Goal: Transaction & Acquisition: Purchase product/service

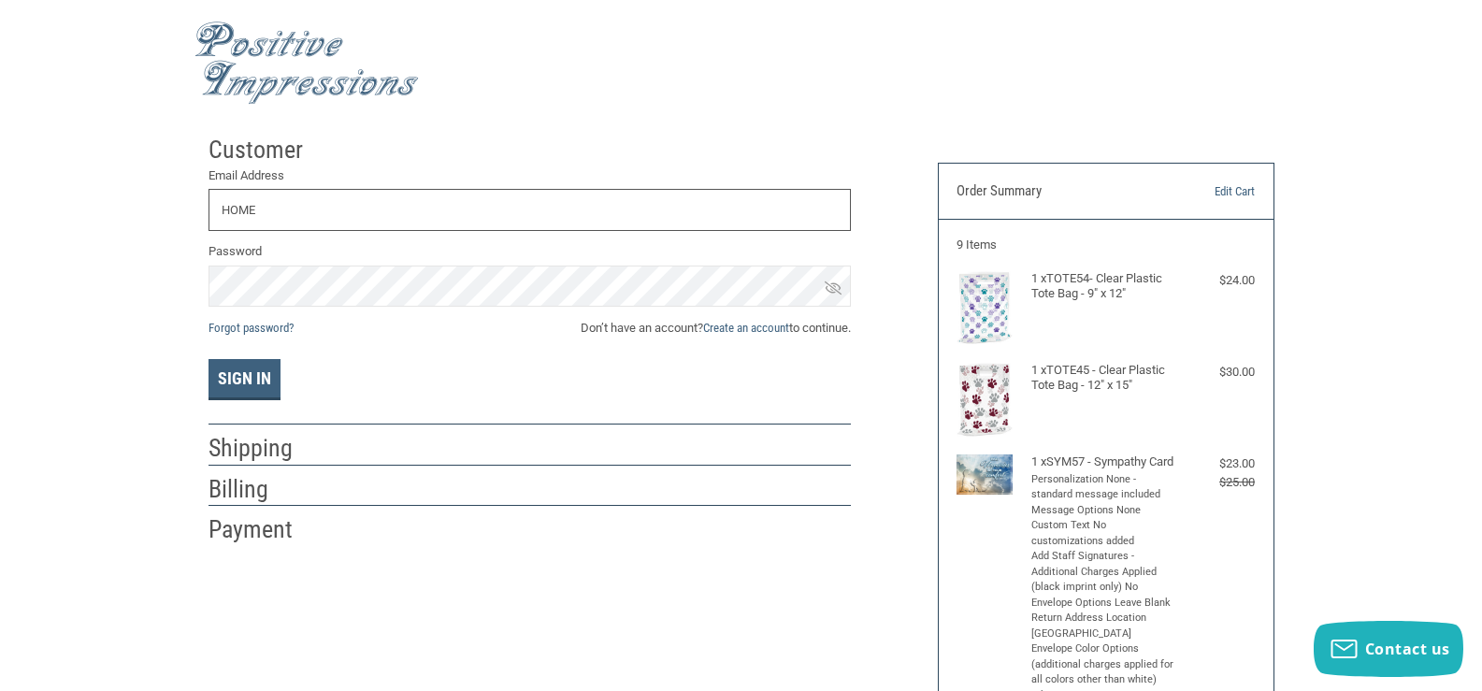
type input "[EMAIL_ADDRESS][DOMAIN_NAME]"
click at [708, 325] on link "Create an account" at bounding box center [746, 328] width 86 height 14
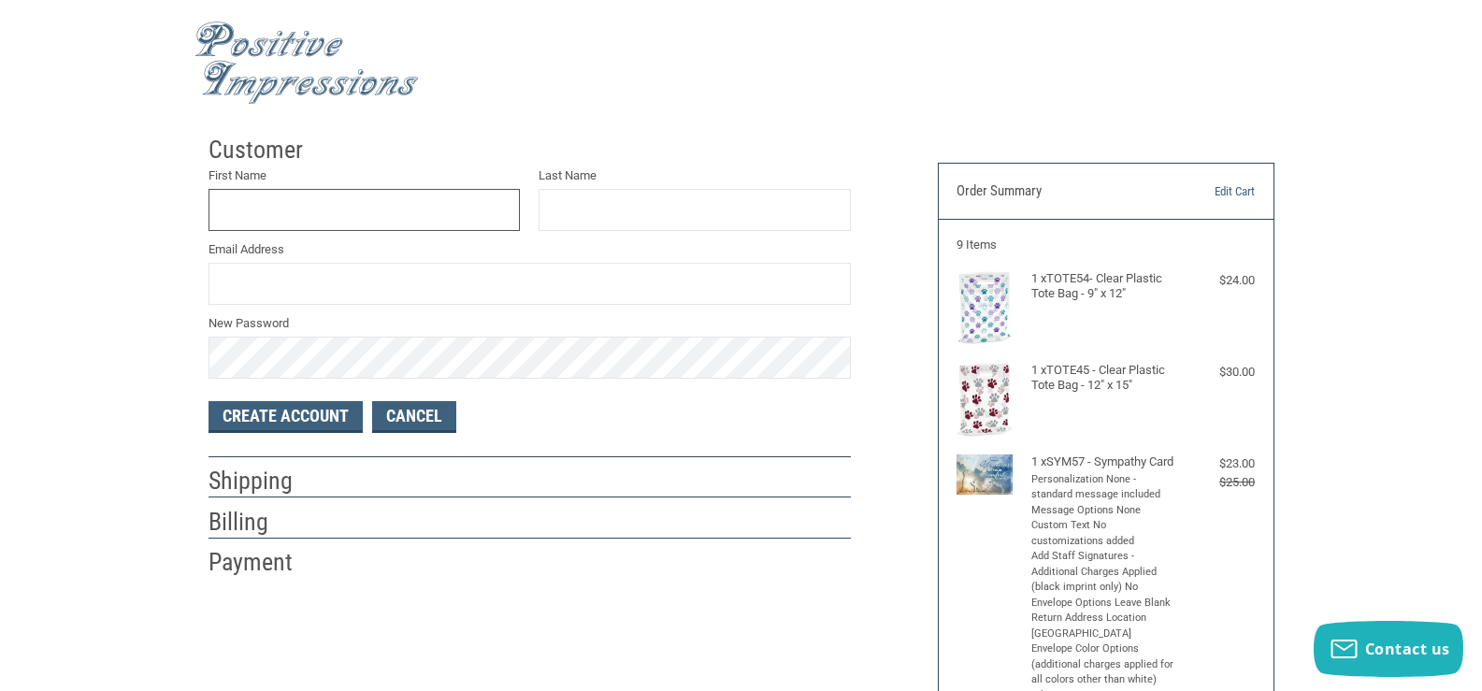
click at [230, 200] on input "First Name" at bounding box center [365, 210] width 312 height 42
type input "H"
type input "[PERSON_NAME]"
type input "[EMAIL_ADDRESS][DOMAIN_NAME]"
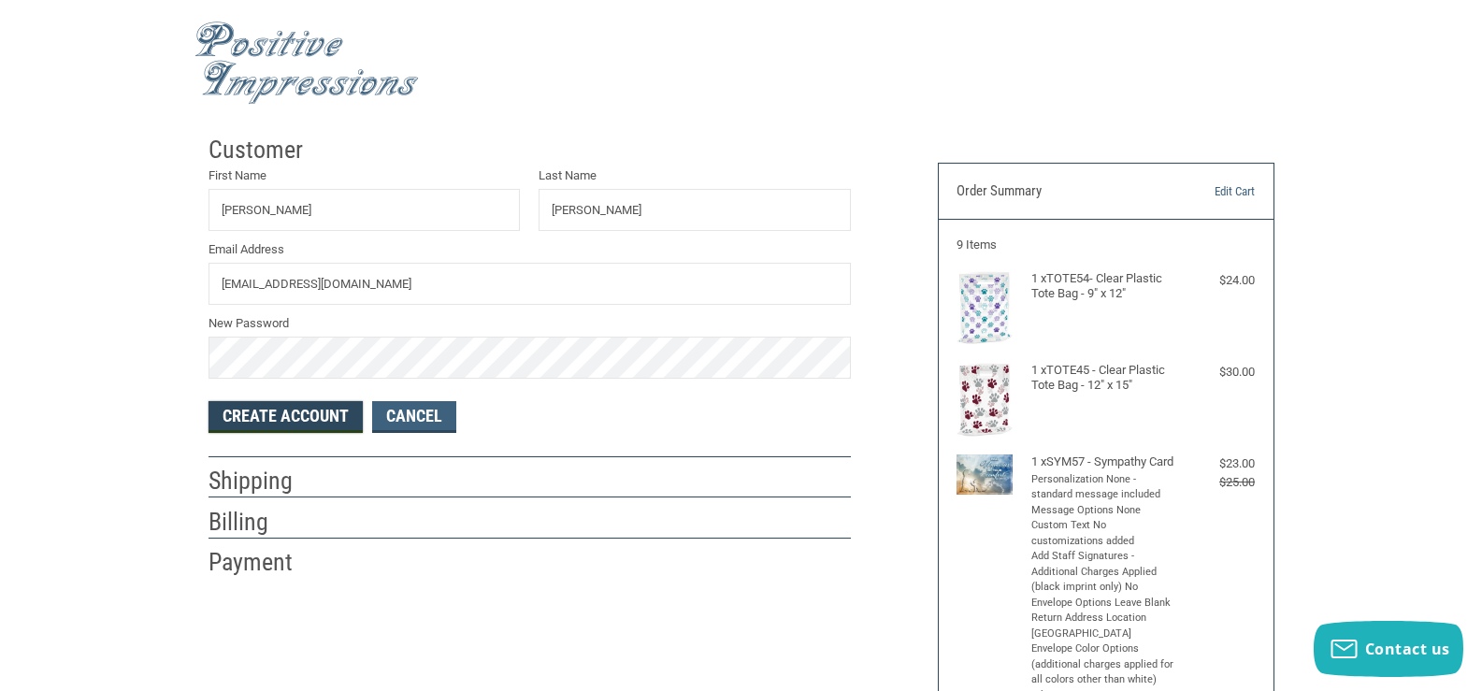
click at [317, 424] on button "Create Account" at bounding box center [286, 417] width 154 height 32
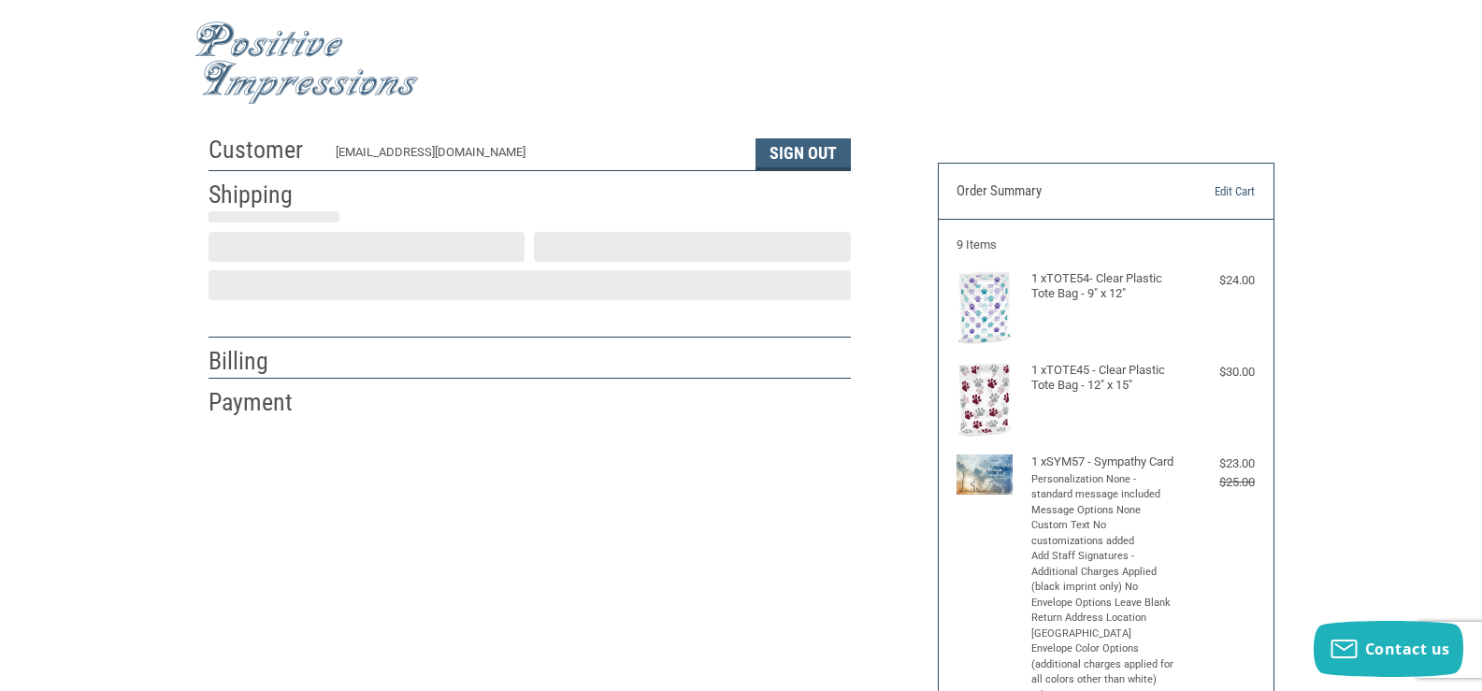
select select "US"
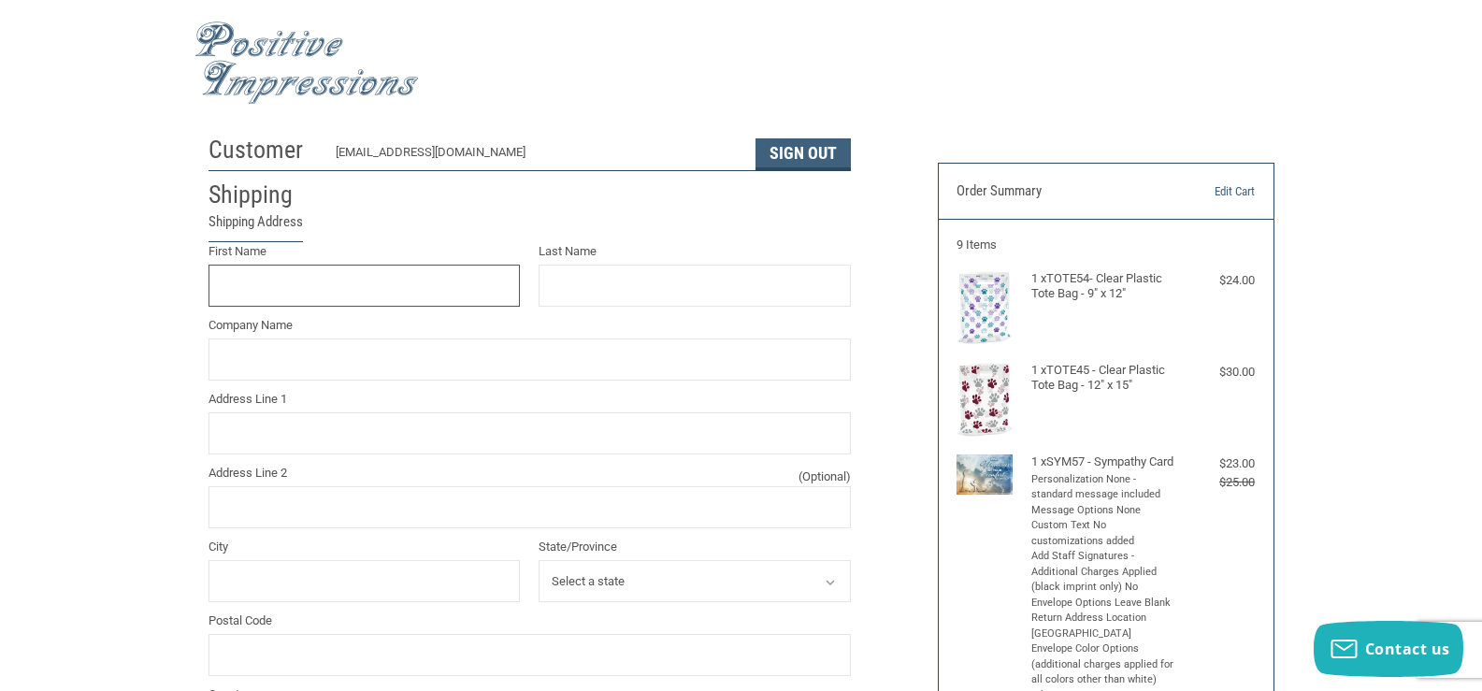
scroll to position [34, 0]
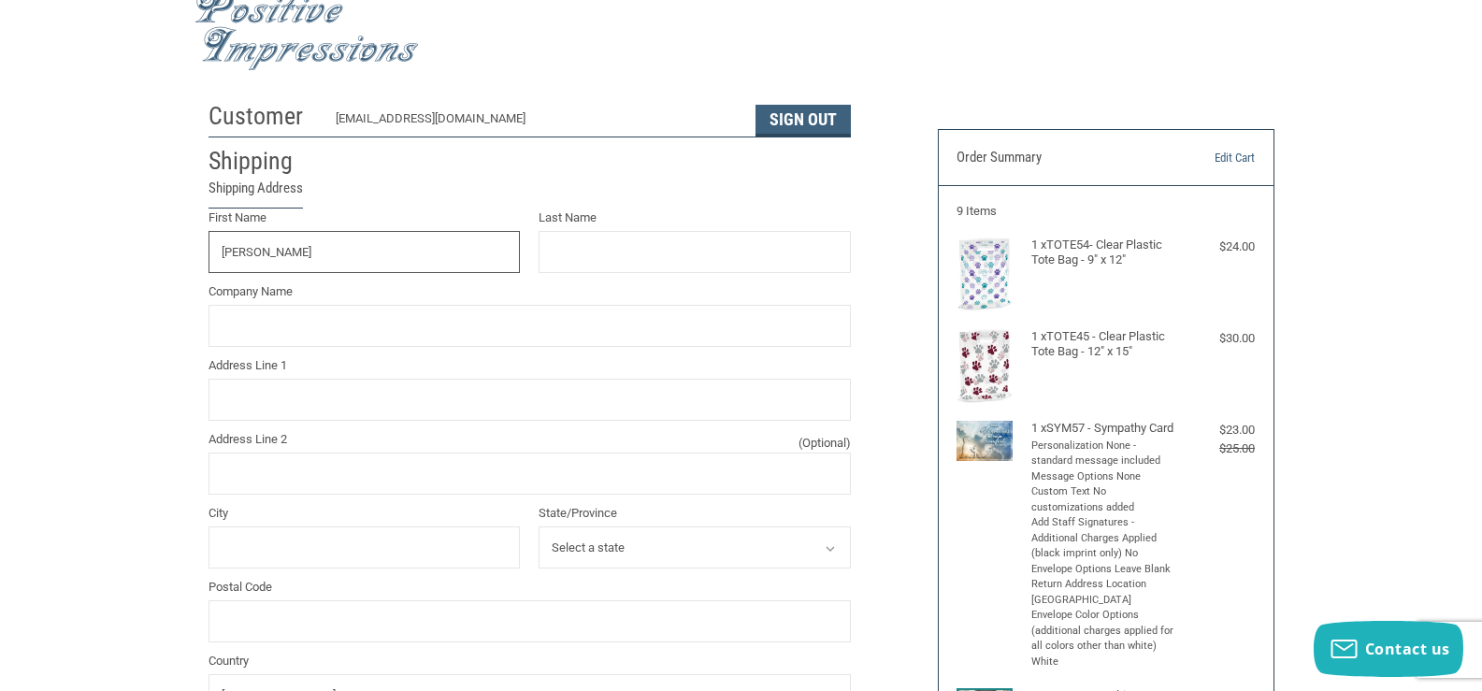
type input "[PERSON_NAME]"
click at [399, 339] on input "Company Name" at bounding box center [530, 326] width 643 height 42
type input "HOMETOWN VETERINARY SERVICE"
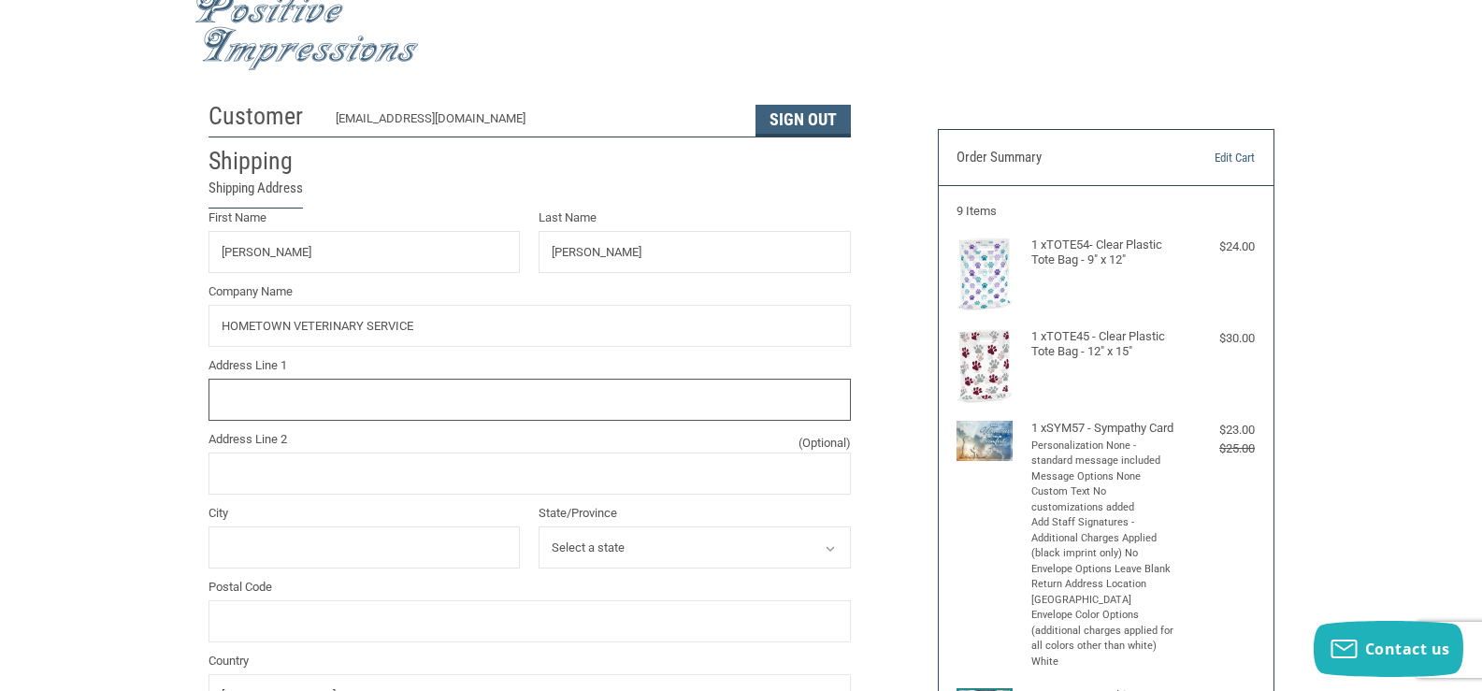
click at [283, 406] on input "Address Line 1" at bounding box center [530, 400] width 643 height 42
type input "[STREET_ADDRESS]"
type input "[GEOGRAPHIC_DATA]"
select select "WI"
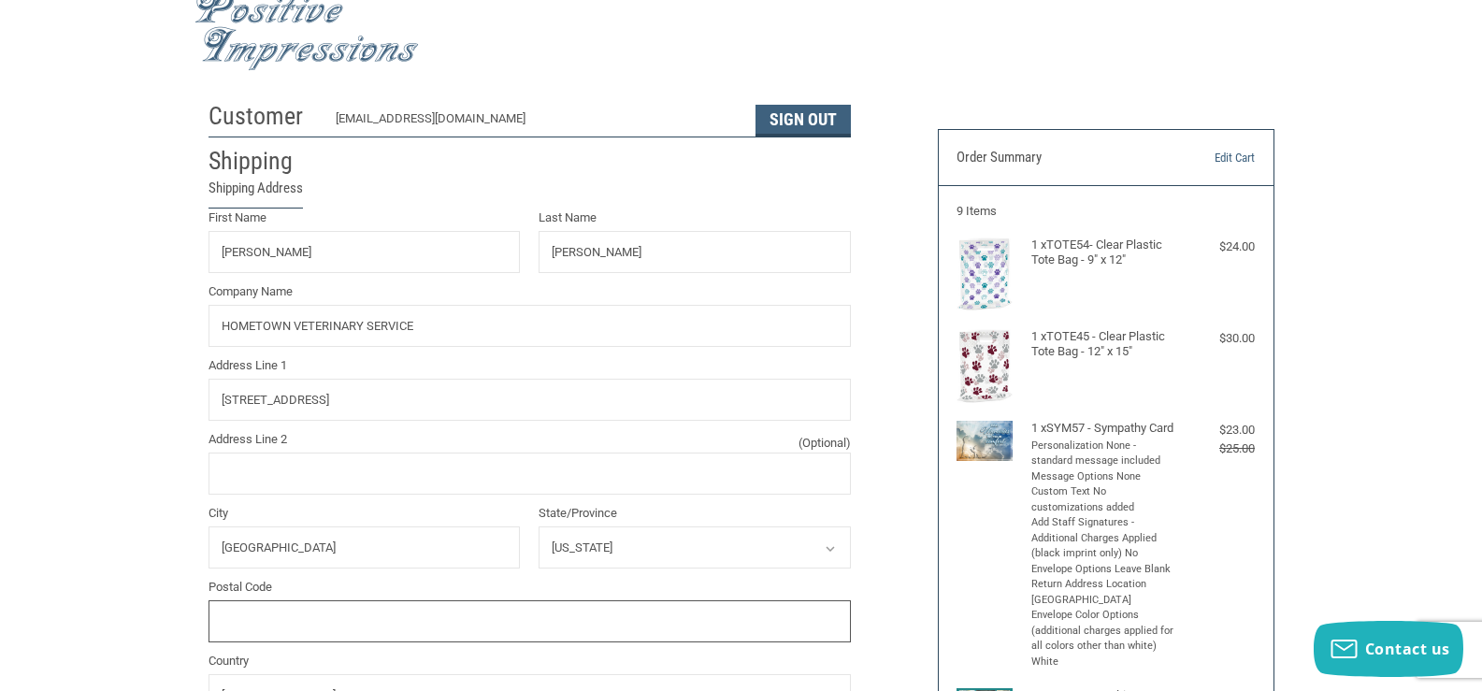
type input "53168"
type input "2628592560"
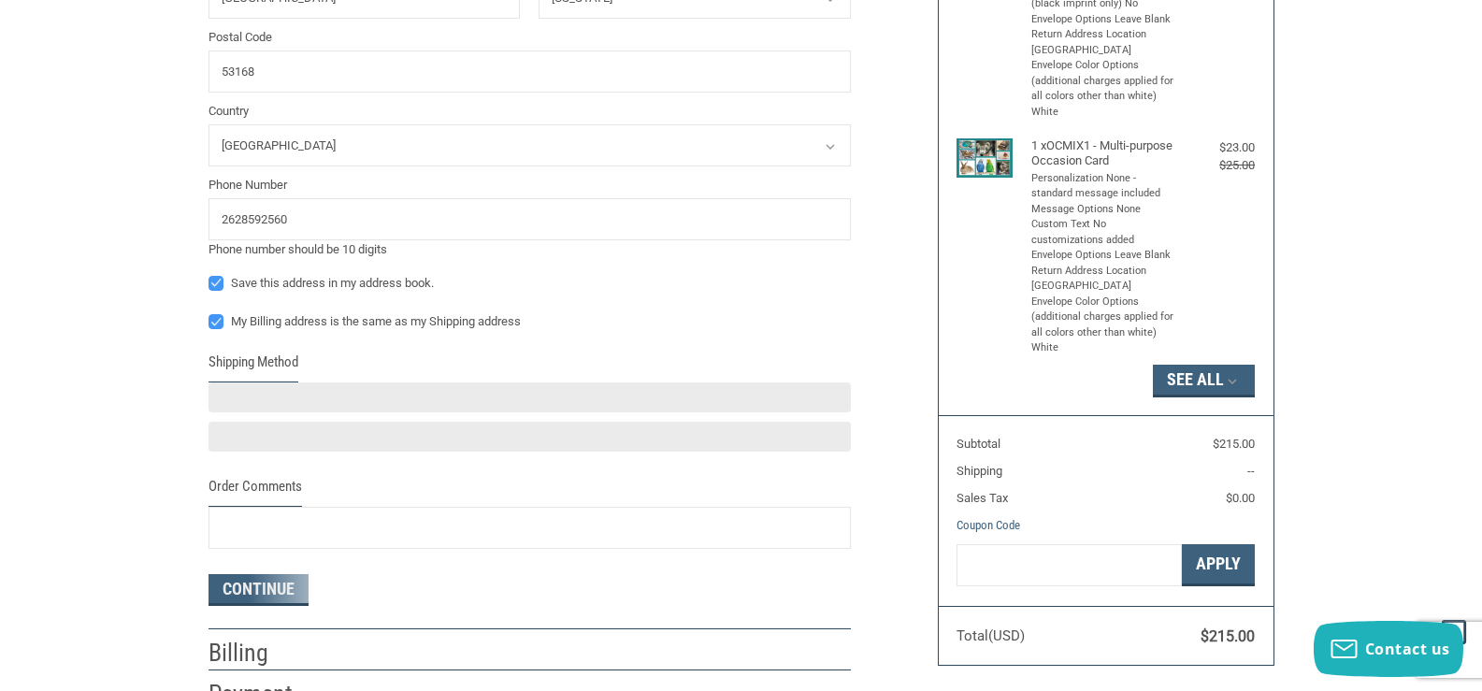
scroll to position [595, 0]
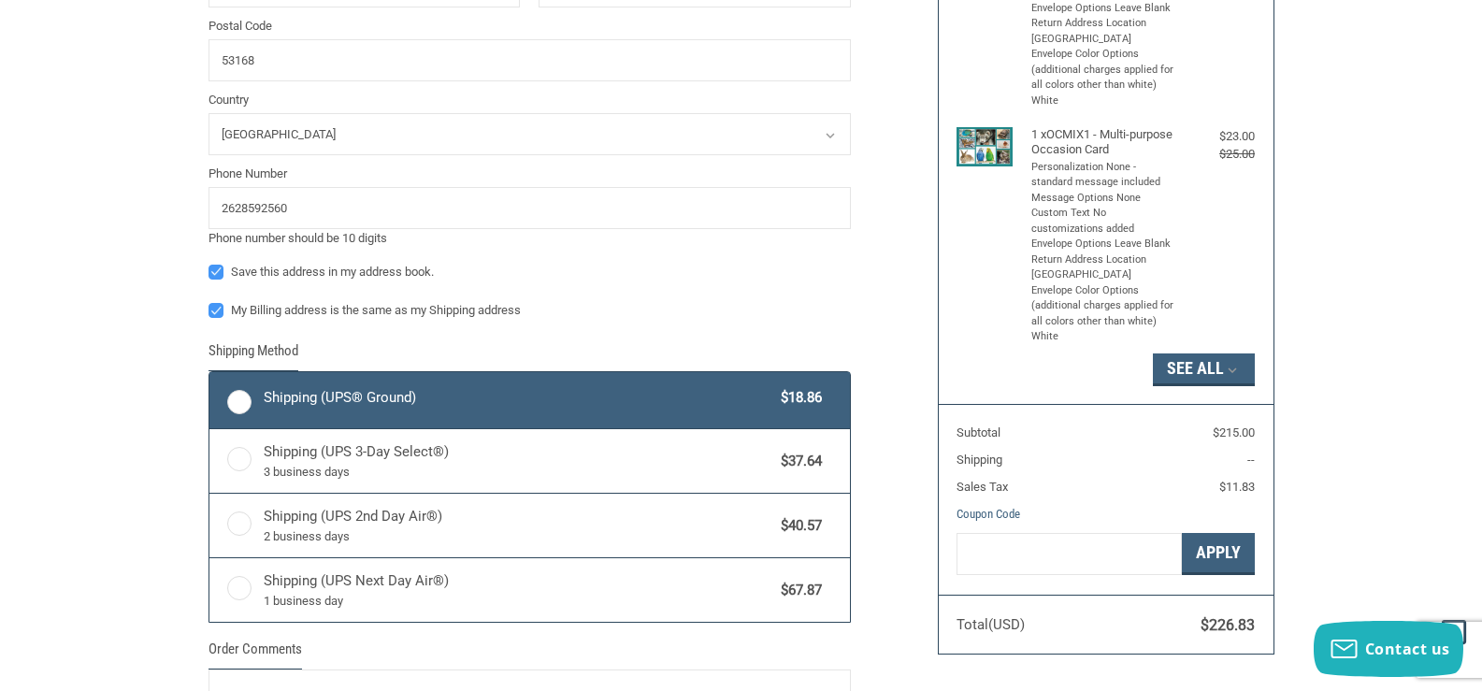
radio input "true"
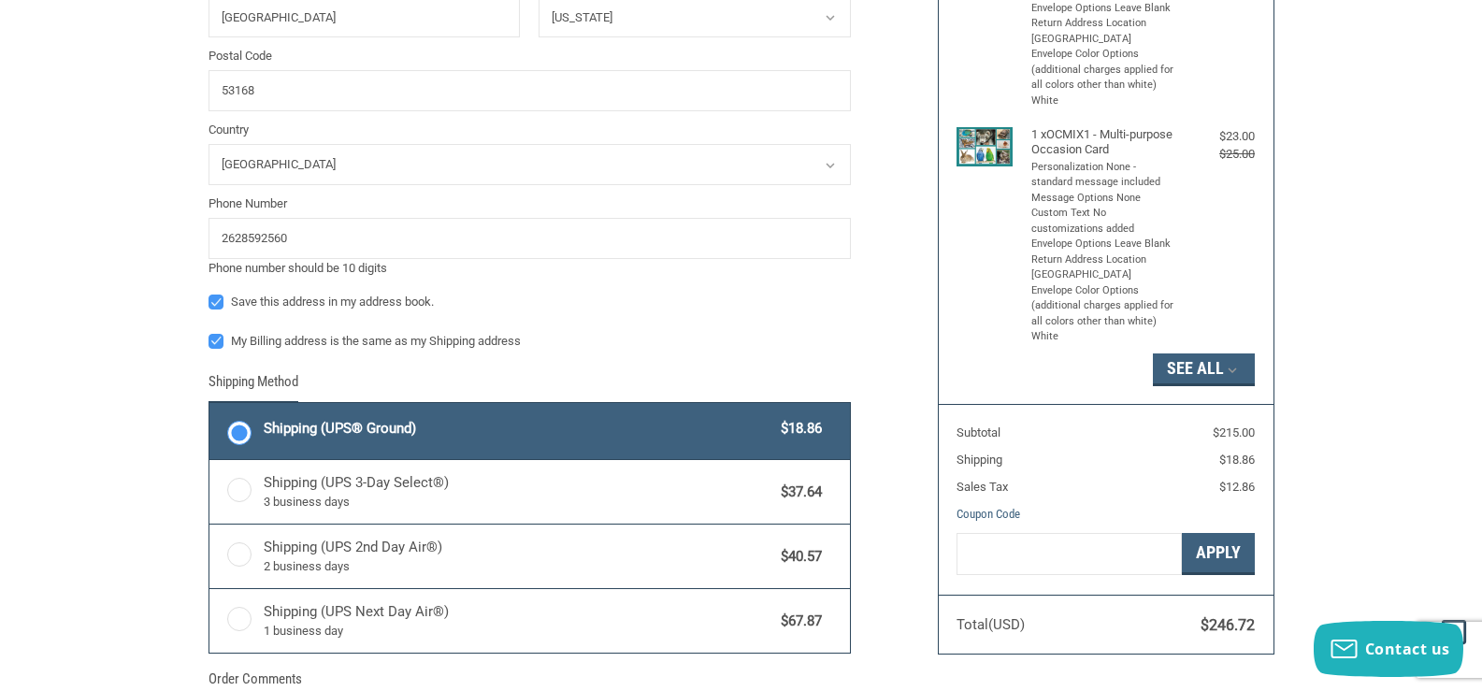
scroll to position [626, 0]
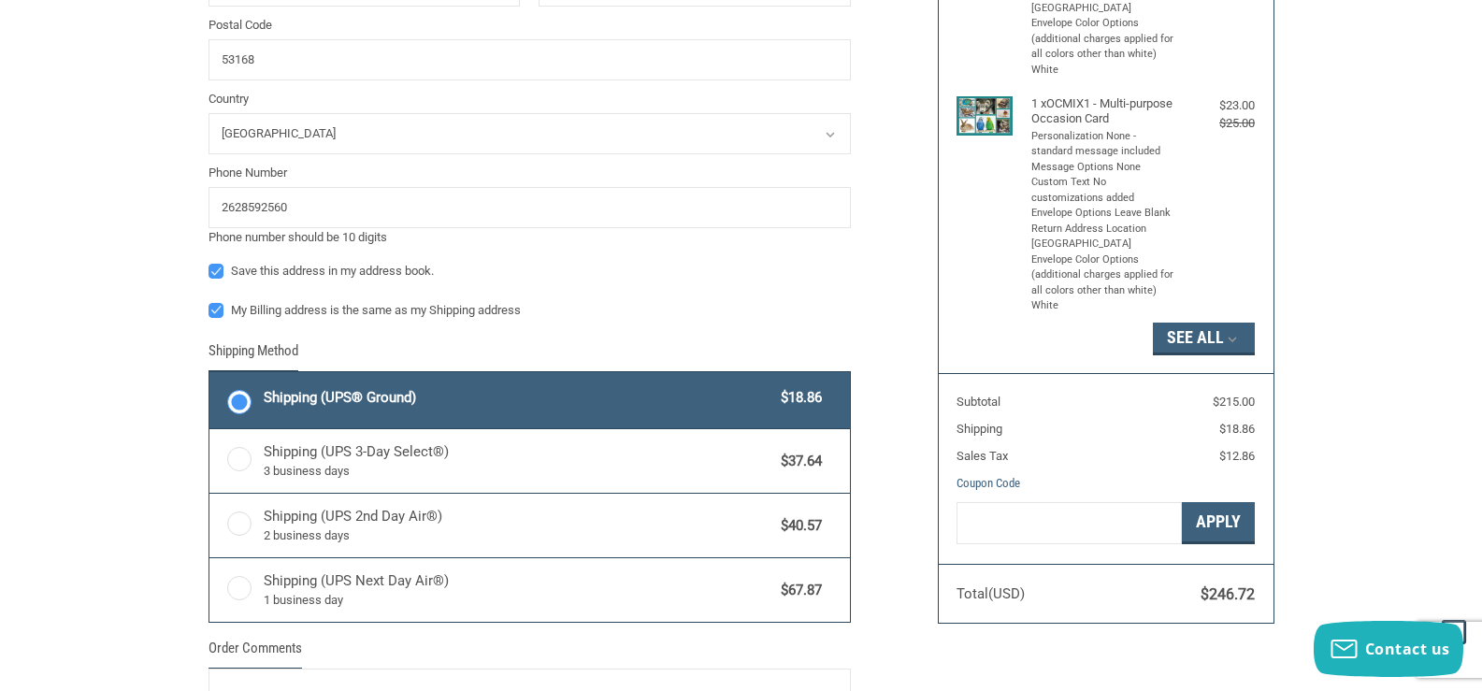
click at [237, 401] on label "Shipping (UPS® Ground) $18.86" at bounding box center [529, 400] width 641 height 56
click at [210, 375] on input "Shipping (UPS® Ground) $18.86" at bounding box center [209, 374] width 1 height 1
click at [76, 383] on div "Customer [EMAIL_ADDRESS][DOMAIN_NAME] Sign Out Shipping Shipping Address First …" at bounding box center [741, 187] width 1482 height 1372
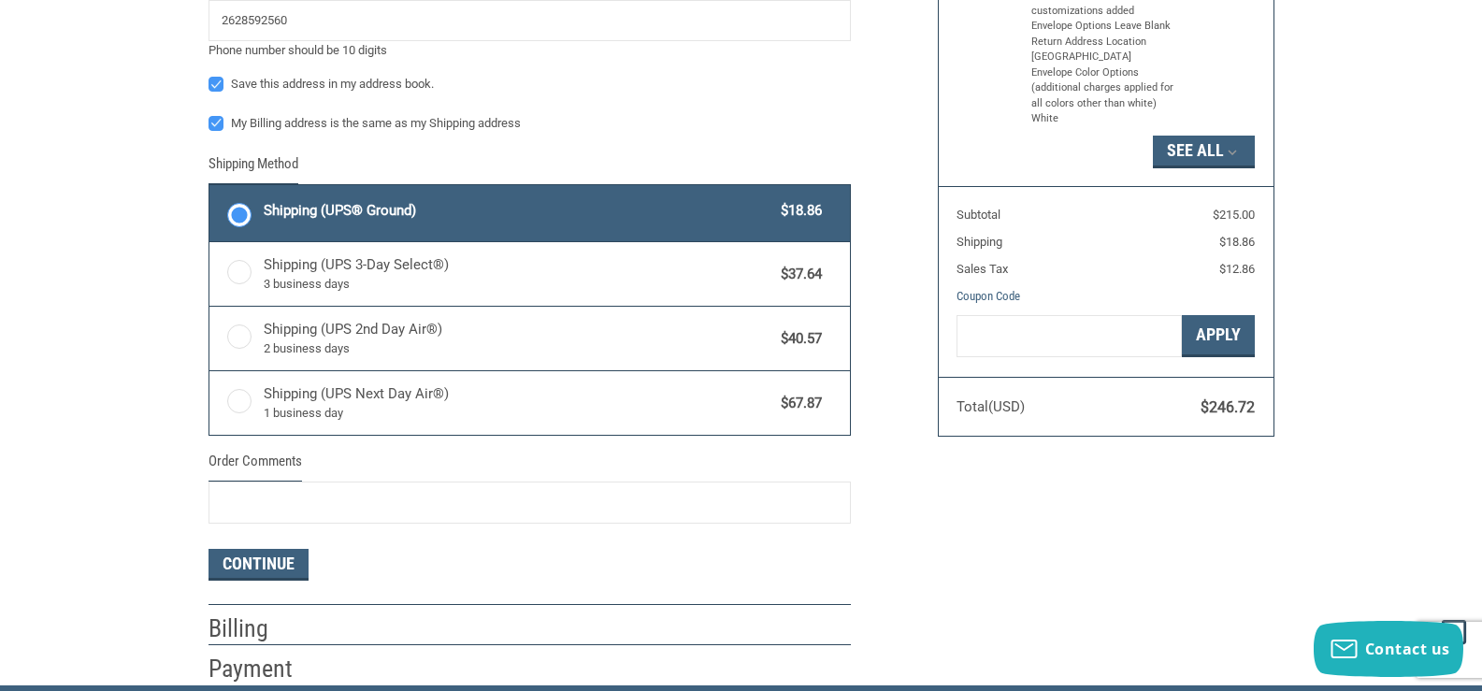
scroll to position [906, 0]
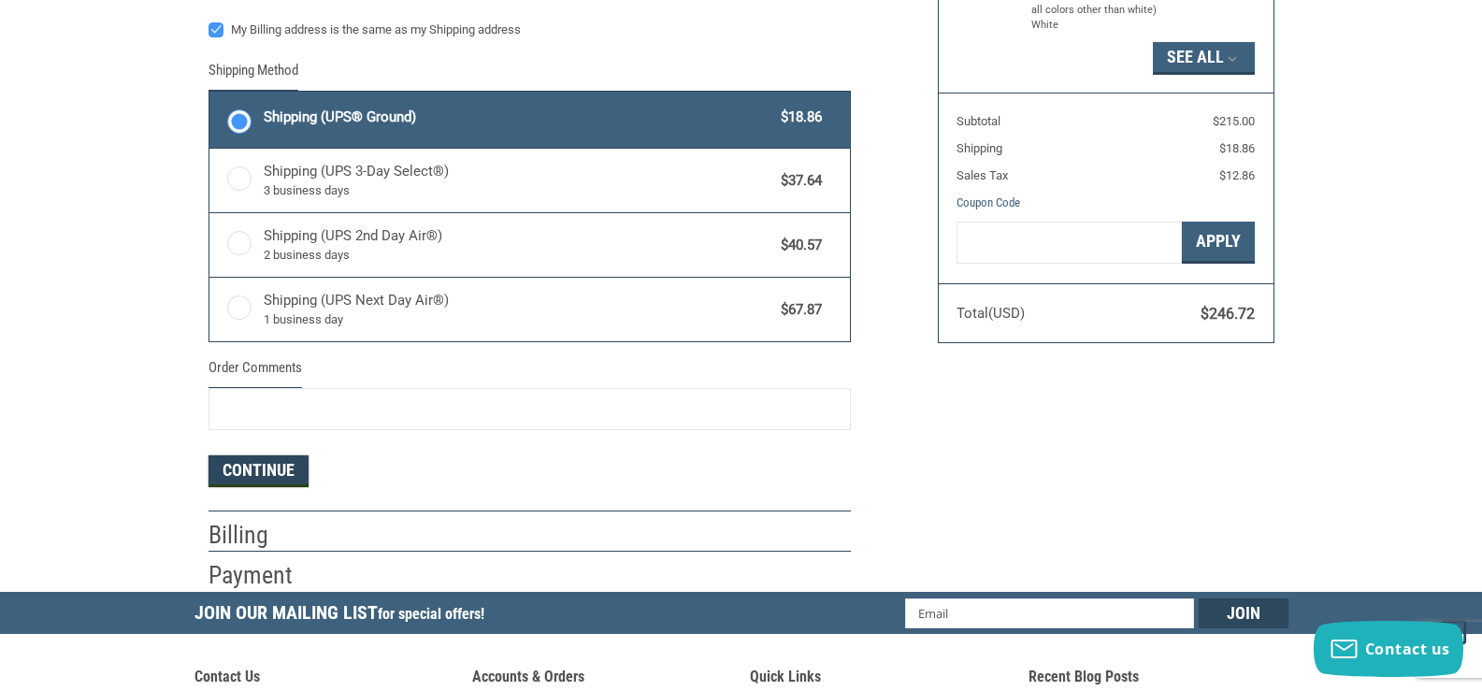
click at [249, 475] on button "Continue" at bounding box center [259, 471] width 100 height 32
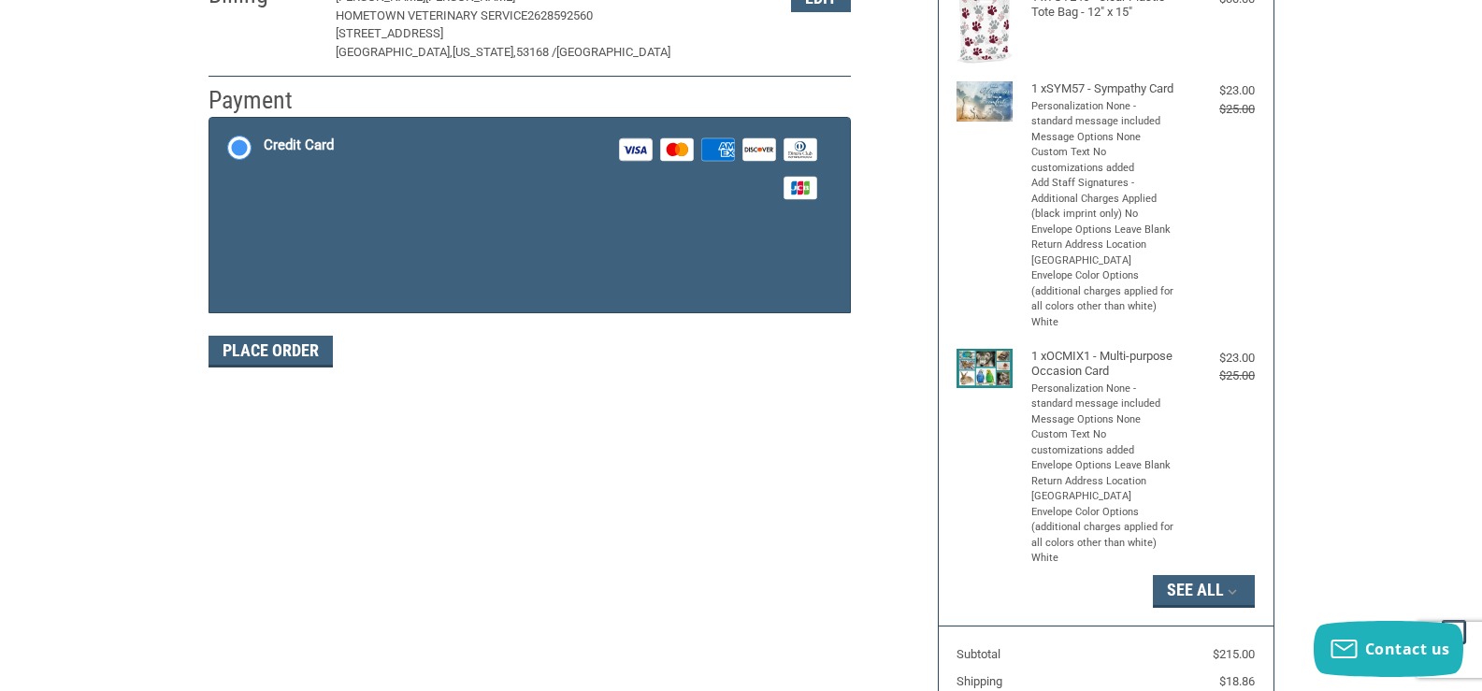
scroll to position [313, 0]
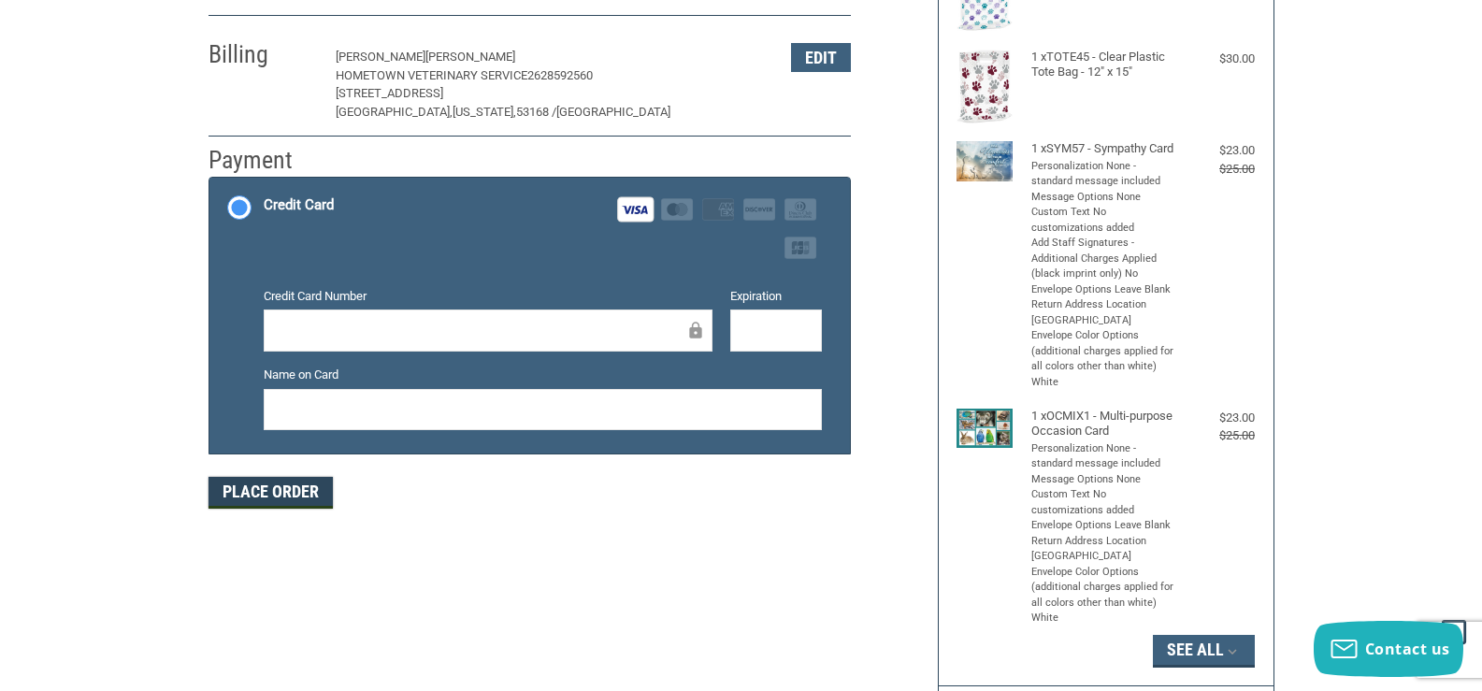
click at [299, 490] on button "Place Order" at bounding box center [271, 493] width 124 height 32
